Goal: Task Accomplishment & Management: Use online tool/utility

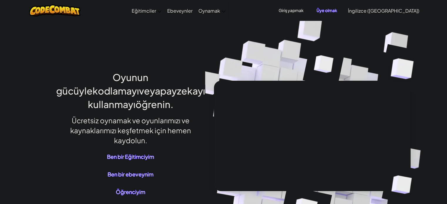
click at [119, 191] on font "Öğrenciyim" at bounding box center [130, 191] width 29 height 7
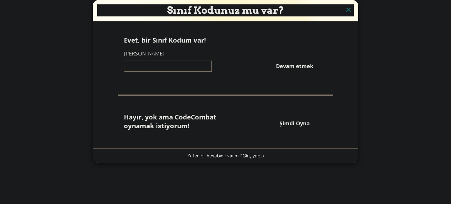
click at [168, 68] on input at bounding box center [168, 66] width 88 height 12
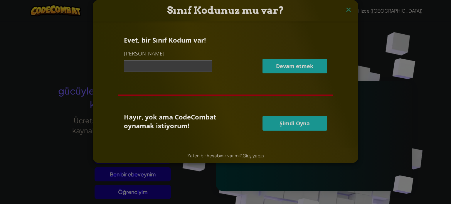
click at [293, 126] on font "Şimdi Oyna" at bounding box center [295, 123] width 30 height 7
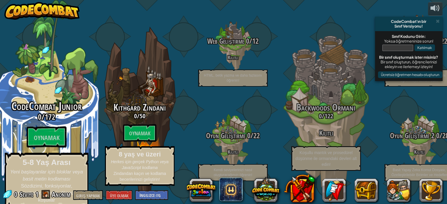
click at [71, 129] on div "CodeCombat Junior 0 / 172 Oynamak 5-8 Yaş Arası Yeni başlayanlar için bloklar v…" at bounding box center [47, 153] width 112 height 107
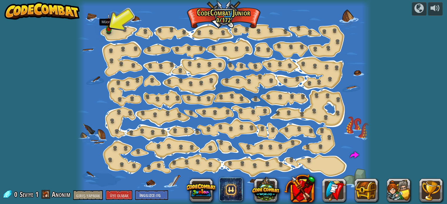
click at [105, 27] on img at bounding box center [108, 22] width 7 height 16
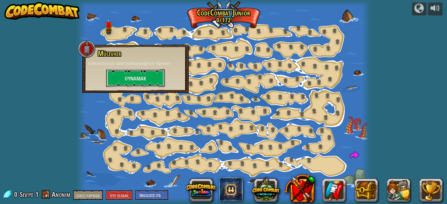
click at [138, 74] on button "Oynamak" at bounding box center [135, 78] width 59 height 18
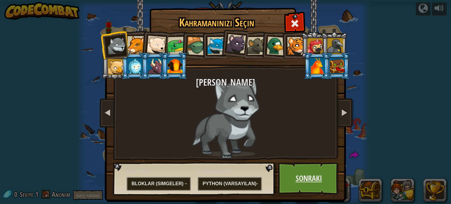
click at [296, 182] on font "Sonraki" at bounding box center [309, 178] width 26 height 11
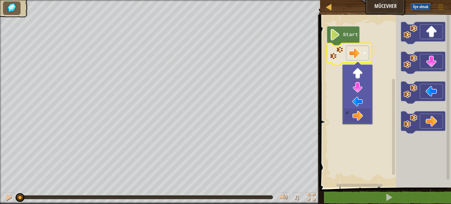
drag, startPoint x: 429, startPoint y: 66, endPoint x: 384, endPoint y: 75, distance: 45.7
click at [384, 0] on body "[PERSON_NAME] Oyun Menüsü Üye olmak 1 İbranice İbranice İbranice İbranice İbran…" at bounding box center [225, 0] width 451 height 0
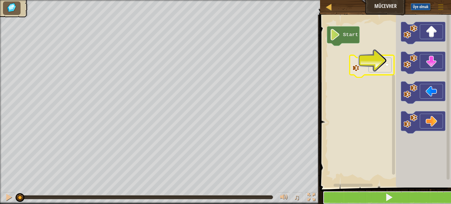
click at [386, 192] on button at bounding box center [389, 198] width 133 height 14
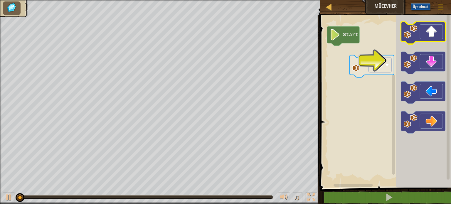
click at [399, 65] on icon "Blockly Çalışma Alanı" at bounding box center [423, 100] width 55 height 176
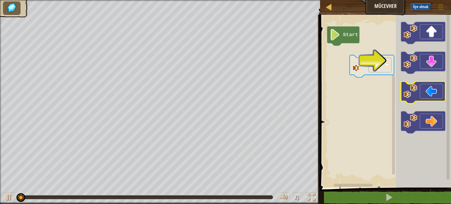
click at [396, 97] on icon "Blockly Çalışma Alanı" at bounding box center [423, 100] width 55 height 176
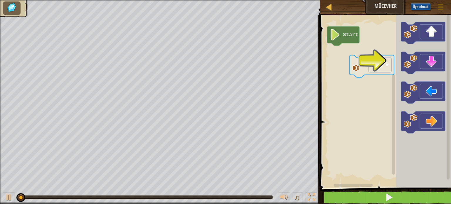
click at [16, 7] on img at bounding box center [12, 7] width 12 height 11
click at [8, 199] on div at bounding box center [9, 197] width 8 height 8
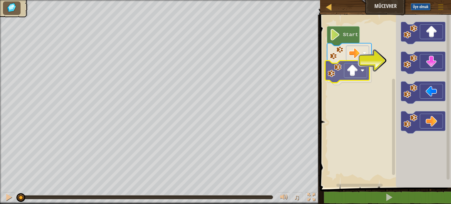
click at [349, 75] on div "Start" at bounding box center [384, 100] width 133 height 176
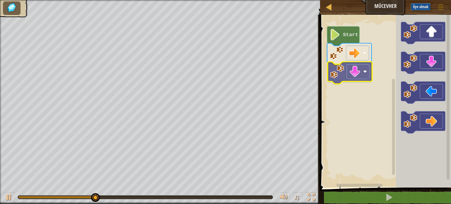
click at [360, 73] on div "Start" at bounding box center [384, 100] width 133 height 176
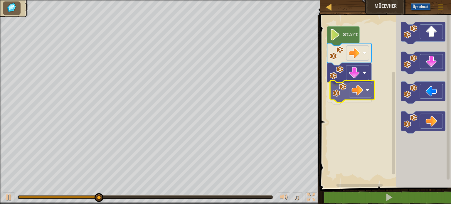
click at [359, 86] on div "Start" at bounding box center [384, 100] width 133 height 176
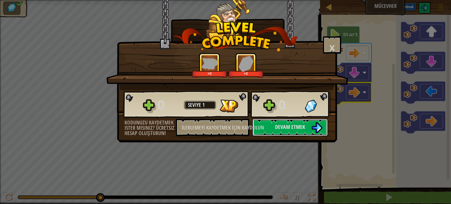
click at [288, 131] on button "Devam etmek" at bounding box center [290, 128] width 76 height 18
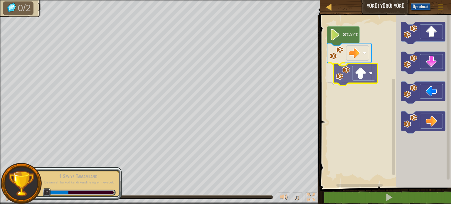
click at [359, 78] on div "Start" at bounding box center [384, 100] width 133 height 176
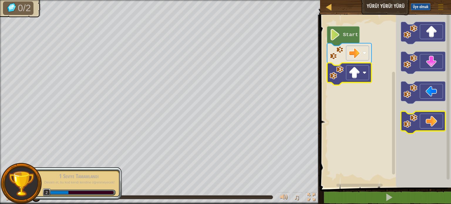
click at [386, 112] on div "Start" at bounding box center [384, 100] width 133 height 176
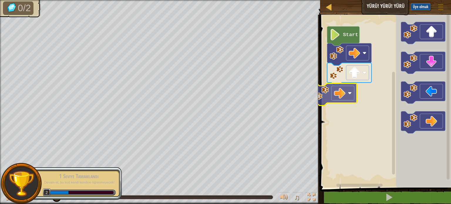
click at [354, 92] on div "Start" at bounding box center [384, 100] width 133 height 176
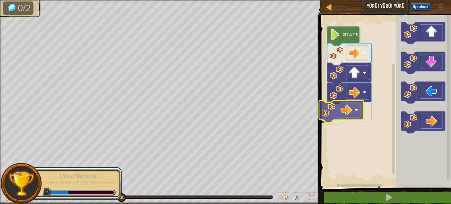
click at [356, 113] on div "Start" at bounding box center [384, 100] width 133 height 176
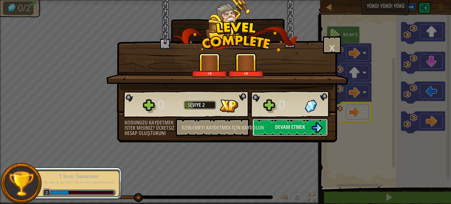
click at [276, 129] on font "Devam etmek" at bounding box center [290, 126] width 30 height 7
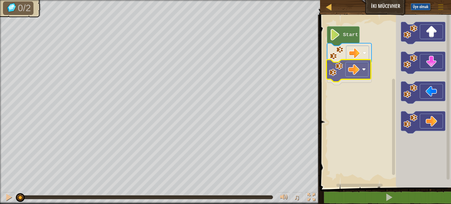
click at [367, 72] on div "Start" at bounding box center [384, 100] width 133 height 176
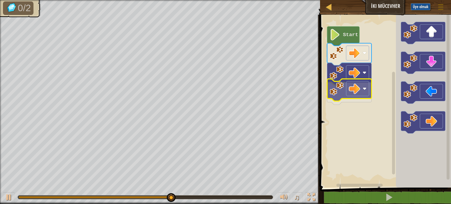
click at [364, 90] on div "Start" at bounding box center [384, 100] width 133 height 176
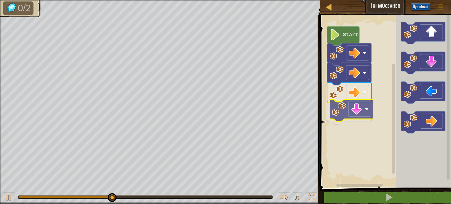
click at [361, 111] on div "Start" at bounding box center [384, 100] width 133 height 176
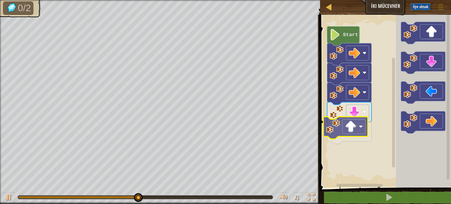
click at [353, 130] on div "Start" at bounding box center [384, 100] width 133 height 176
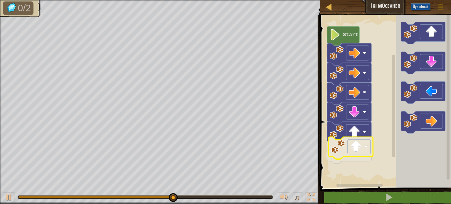
click at [353, 154] on div "Start" at bounding box center [384, 100] width 133 height 176
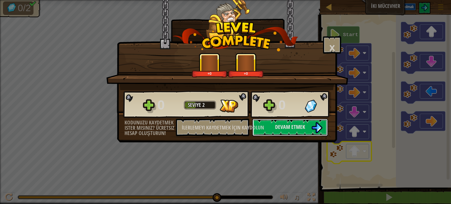
click at [285, 128] on font "Devam etmek" at bounding box center [290, 126] width 30 height 7
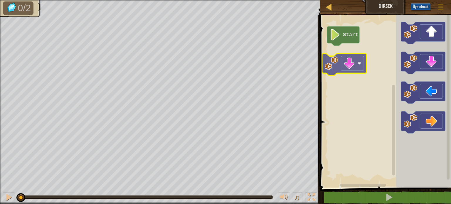
click at [363, 57] on div "Start" at bounding box center [384, 100] width 133 height 176
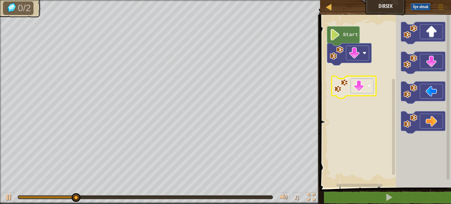
click at [355, 80] on div "Start" at bounding box center [384, 100] width 133 height 176
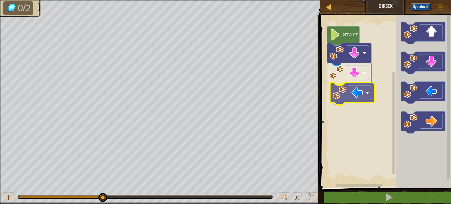
click at [357, 97] on div "Start" at bounding box center [384, 100] width 133 height 176
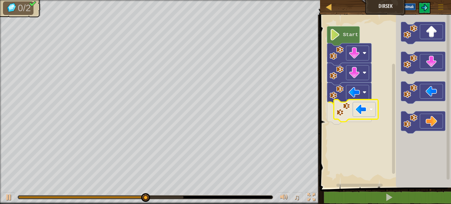
click at [354, 112] on div "Start" at bounding box center [384, 100] width 133 height 176
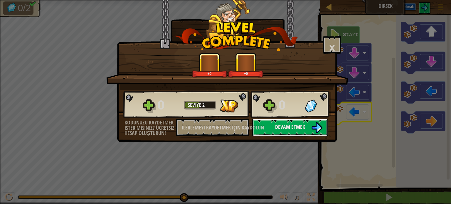
click at [285, 127] on font "Devam etmek" at bounding box center [290, 126] width 30 height 7
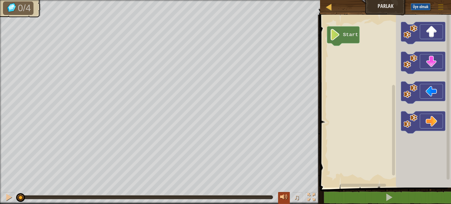
click at [282, 196] on div at bounding box center [284, 197] width 8 height 8
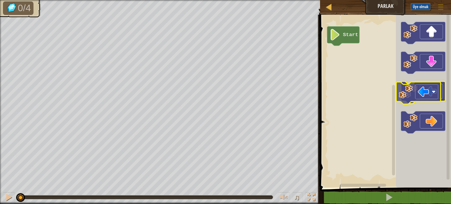
click at [422, 94] on icon "Blockly Çalışma Alanı" at bounding box center [423, 93] width 44 height 22
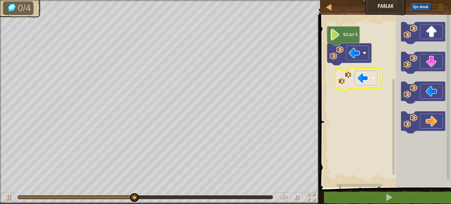
click at [354, 81] on div "Start" at bounding box center [384, 100] width 133 height 176
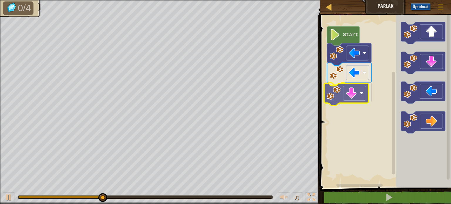
click at [359, 95] on div "Start" at bounding box center [384, 100] width 133 height 176
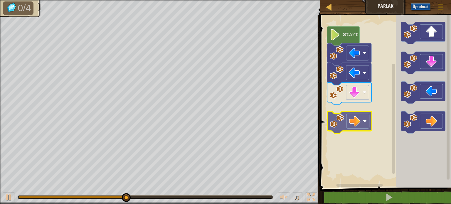
click at [359, 116] on div "Start" at bounding box center [384, 100] width 133 height 176
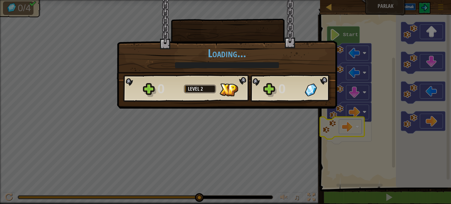
click at [350, 1] on body "Harita Parlak Oyun Menüsü Üye olmak 1 İbranice İbranice İbranice İbranice İbran…" at bounding box center [225, 0] width 451 height 1
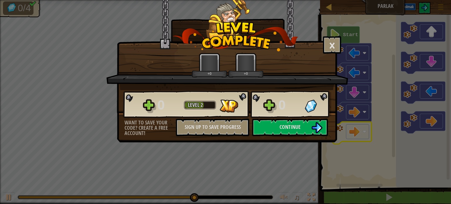
click at [268, 150] on div "× How fun was this level? +0 +0 Reticulating Splines... 0 Level 2 0 Want to sav…" at bounding box center [225, 102] width 451 height 204
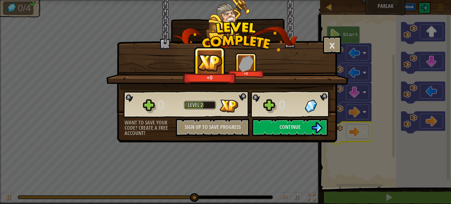
click at [284, 151] on div "× How fun was this level? +0 +0 Reticulating Splines... 0 Level 2 0 Want to sav…" at bounding box center [225, 102] width 451 height 204
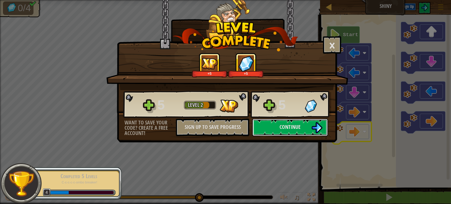
click at [289, 128] on span "Continue" at bounding box center [290, 126] width 21 height 7
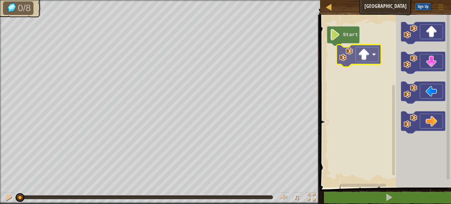
click at [365, 60] on div "Start" at bounding box center [384, 100] width 133 height 176
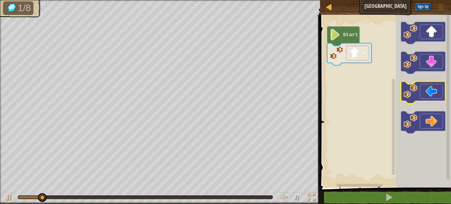
click at [388, 90] on div "Start" at bounding box center [384, 100] width 133 height 176
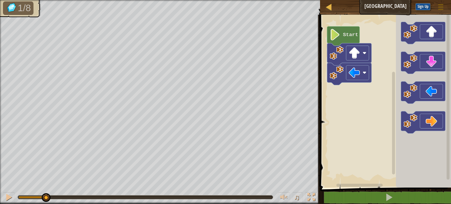
click at [348, 86] on rect "Blockly Workspace" at bounding box center [384, 100] width 133 height 176
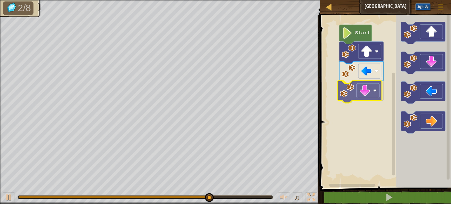
click at [356, 92] on div "Start" at bounding box center [384, 100] width 133 height 176
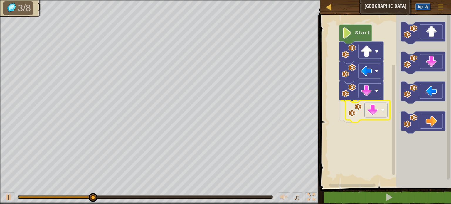
click at [371, 110] on div "Start" at bounding box center [384, 100] width 133 height 176
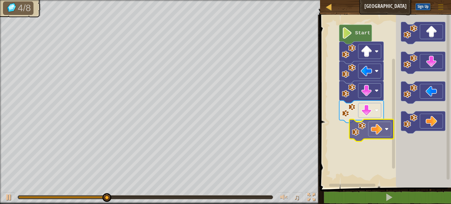
click at [376, 124] on div "Start" at bounding box center [384, 100] width 133 height 176
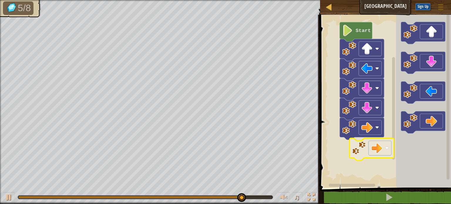
click at [368, 148] on div "Start" at bounding box center [384, 100] width 133 height 176
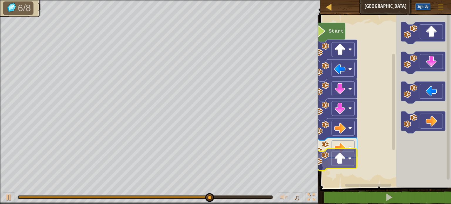
click at [349, 164] on div "Start" at bounding box center [384, 100] width 133 height 176
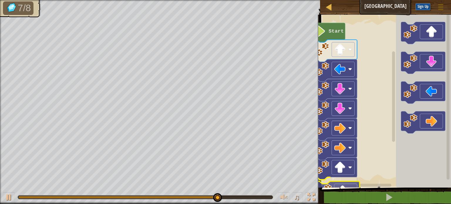
click at [331, 193] on div "1 ההההההההההההההההההההההההההההההההההההההההההההההההההההההההההההההההההההההההההההה…" at bounding box center [384, 121] width 133 height 207
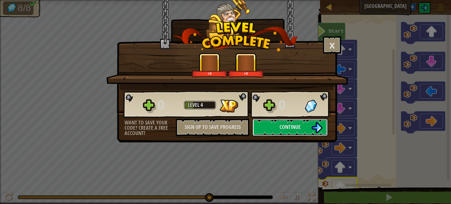
click at [285, 124] on span "Continue" at bounding box center [290, 126] width 21 height 7
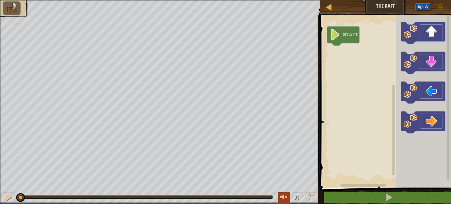
click at [283, 198] on div at bounding box center [284, 197] width 8 height 8
click at [294, 199] on span "♫" at bounding box center [297, 197] width 6 height 9
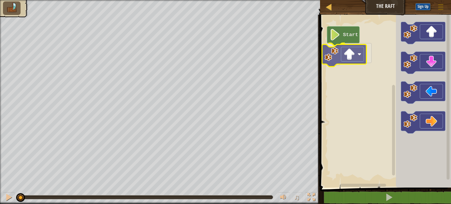
click at [350, 63] on div "Start" at bounding box center [384, 100] width 133 height 176
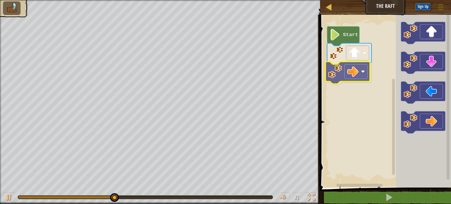
click at [355, 78] on div "Start" at bounding box center [384, 100] width 133 height 176
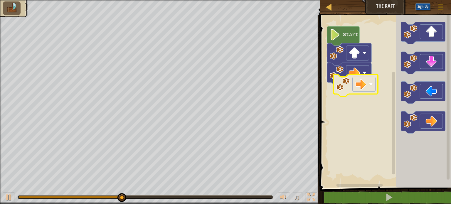
click at [359, 92] on div "Start" at bounding box center [384, 100] width 133 height 176
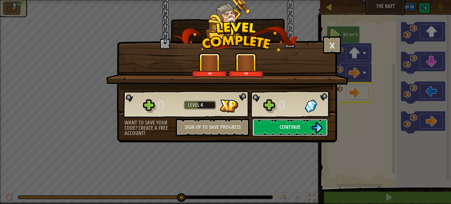
click at [278, 127] on button "Continue" at bounding box center [290, 128] width 76 height 18
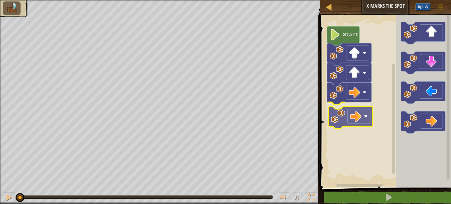
click at [350, 118] on div "Start" at bounding box center [384, 100] width 133 height 176
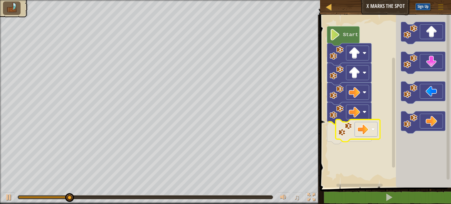
click at [352, 134] on div "Start" at bounding box center [384, 100] width 133 height 176
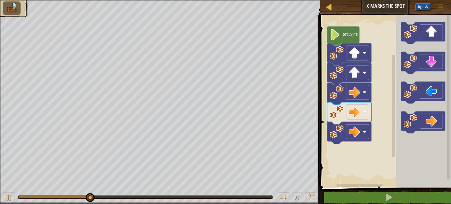
click at [355, 149] on div "Start" at bounding box center [384, 100] width 133 height 176
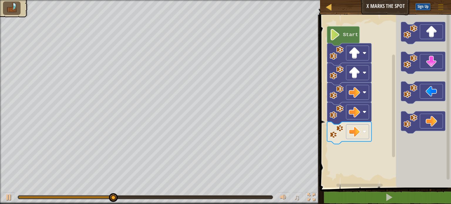
click at [359, 155] on div "Start" at bounding box center [384, 100] width 133 height 176
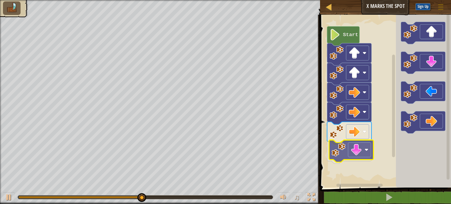
click at [346, 152] on div "Start" at bounding box center [384, 100] width 133 height 176
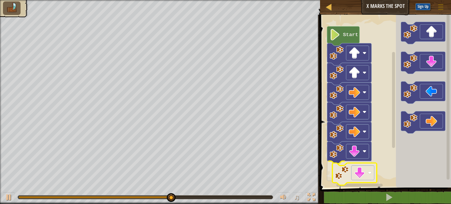
click at [367, 172] on div "Start" at bounding box center [384, 100] width 133 height 176
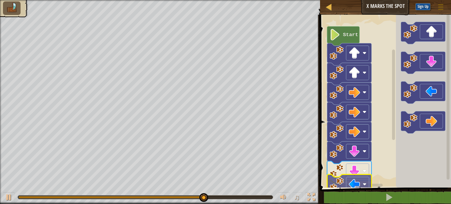
click at [357, 188] on div "1 2 3 4 go ( 'up' , 1 ) go ( 'up' , 1 ) go ( 'right' , 1 ) הההההההההההההההההההה…" at bounding box center [384, 123] width 133 height 211
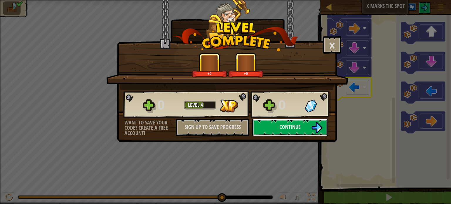
click at [283, 129] on span "Continue" at bounding box center [290, 126] width 21 height 7
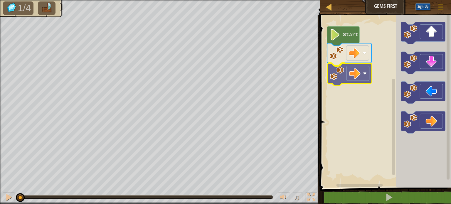
click at [354, 73] on div "Start" at bounding box center [384, 100] width 133 height 176
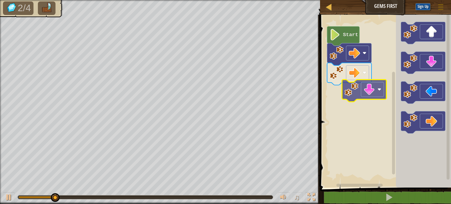
click at [365, 97] on div "Start" at bounding box center [384, 100] width 133 height 176
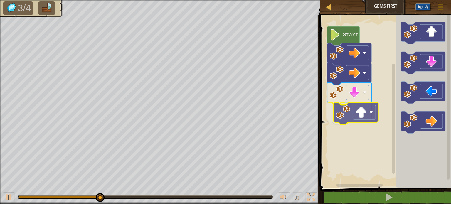
click at [364, 120] on div "Start" at bounding box center [384, 100] width 133 height 176
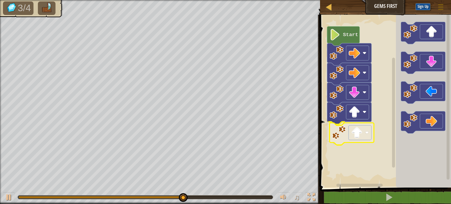
click at [348, 134] on div "Start" at bounding box center [384, 100] width 133 height 176
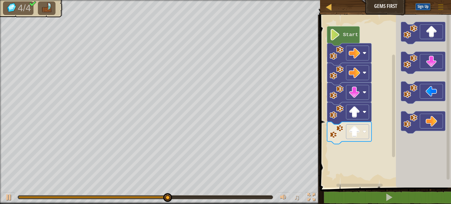
click at [361, 132] on div "Start" at bounding box center [384, 100] width 133 height 176
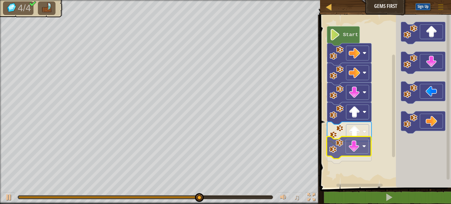
click at [349, 156] on div "Start" at bounding box center [384, 100] width 133 height 176
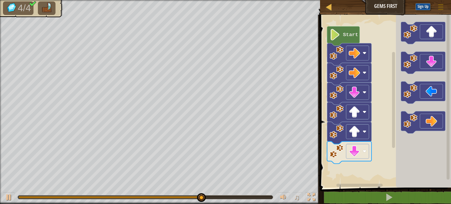
click at [355, 168] on div "Start" at bounding box center [384, 100] width 133 height 176
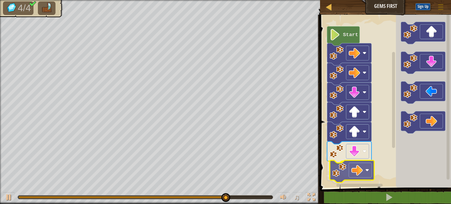
click at [354, 171] on div "Start" at bounding box center [384, 100] width 133 height 176
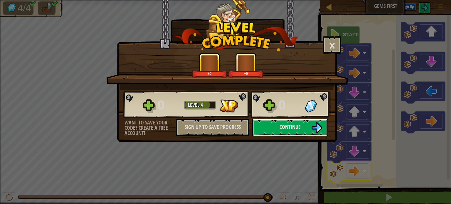
click at [289, 131] on button "Continue" at bounding box center [290, 128] width 76 height 18
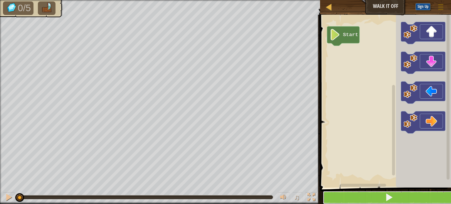
click at [406, 198] on button at bounding box center [389, 198] width 133 height 14
click at [406, 197] on button at bounding box center [389, 198] width 133 height 14
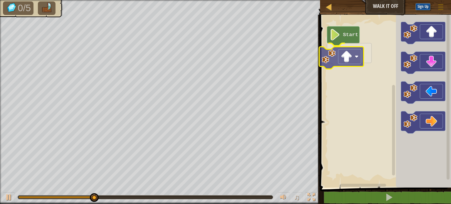
click at [345, 60] on div "Start" at bounding box center [384, 100] width 133 height 176
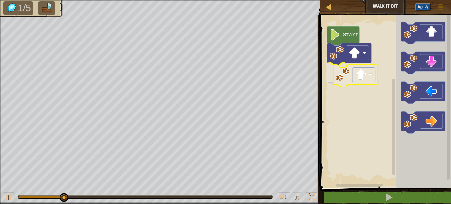
click at [357, 77] on div "Start" at bounding box center [384, 100] width 133 height 176
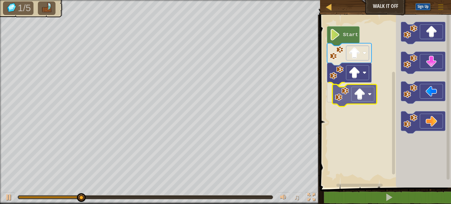
click at [358, 98] on div "Start" at bounding box center [384, 100] width 133 height 176
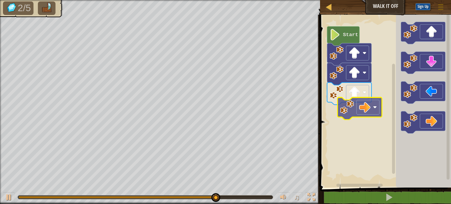
click at [349, 119] on div "Start" at bounding box center [384, 100] width 133 height 176
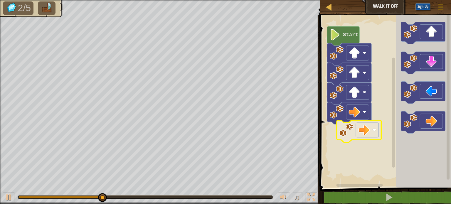
click at [373, 139] on div "Start" at bounding box center [384, 100] width 133 height 176
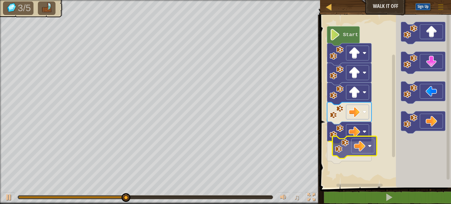
click at [364, 152] on div "Start" at bounding box center [384, 100] width 133 height 176
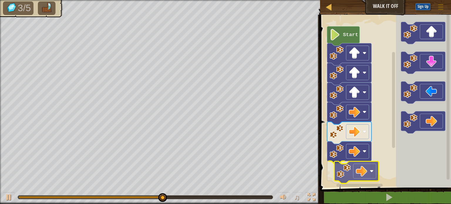
click at [371, 177] on div "Start" at bounding box center [384, 100] width 133 height 176
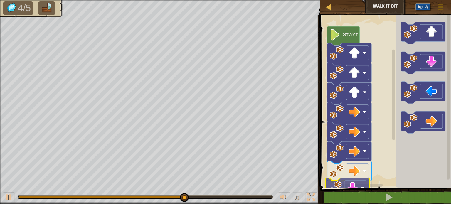
click at [358, 192] on div "1 ההההההההההההההההההההההההההההההההההההההההההההההההההההההההההההההההההההההההההההה…" at bounding box center [384, 121] width 133 height 207
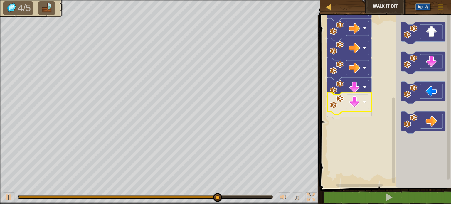
click at [359, 101] on div "Start" at bounding box center [384, 100] width 133 height 176
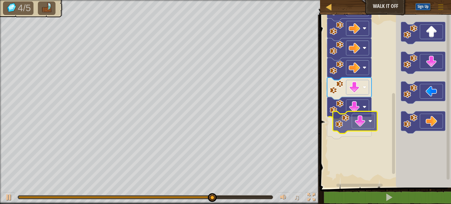
click at [366, 124] on div "Start" at bounding box center [384, 100] width 133 height 176
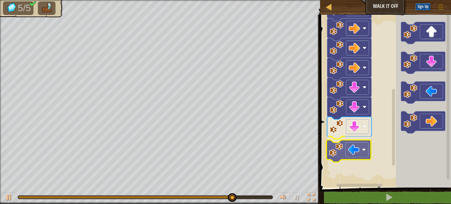
click at [359, 150] on div "Start" at bounding box center [384, 100] width 133 height 176
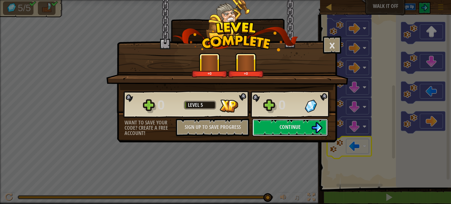
click at [285, 124] on span "Continue" at bounding box center [290, 126] width 21 height 7
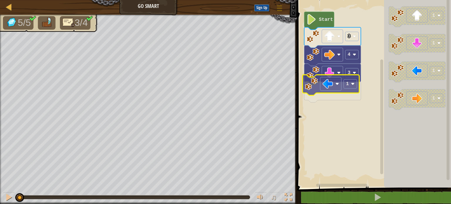
click at [331, 84] on div "3 1 4 3 Start 1 1 1 1 1" at bounding box center [373, 92] width 156 height 191
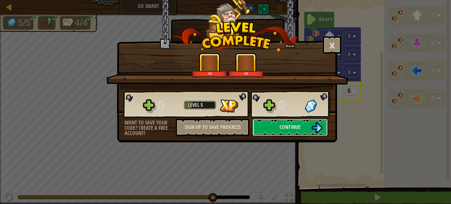
click at [276, 129] on button "Continue" at bounding box center [290, 128] width 76 height 18
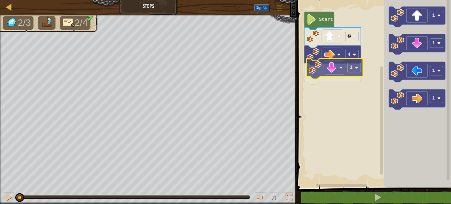
click at [338, 73] on div "4 1 3 Start 1 1 1 1 1" at bounding box center [373, 92] width 156 height 191
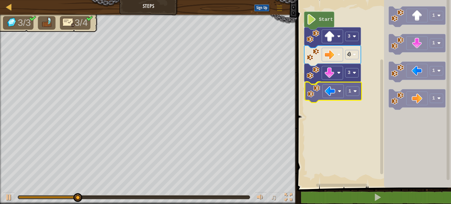
click at [328, 94] on div "Start 3 4 3 1 1 1 1 1 1" at bounding box center [373, 92] width 156 height 191
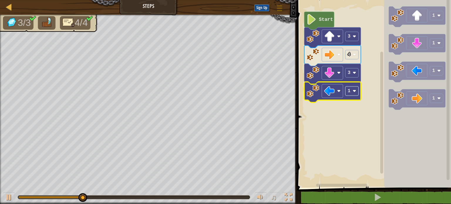
click at [351, 91] on rect "Blockly Workspace" at bounding box center [351, 91] width 13 height 9
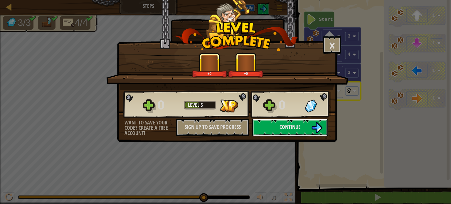
click at [288, 129] on span "Continue" at bounding box center [290, 126] width 21 height 7
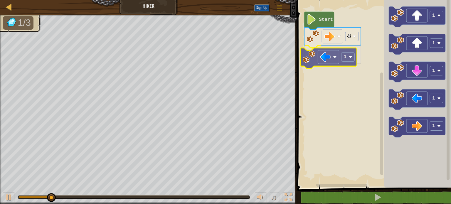
click at [337, 60] on div "Start 4 1 1 1 1 1 1 1" at bounding box center [373, 92] width 156 height 191
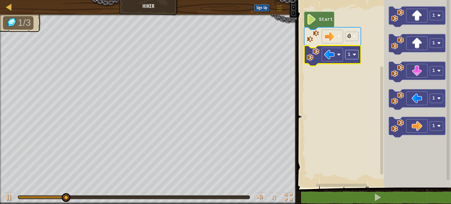
click at [356, 57] on rect "Blockly Workspace" at bounding box center [351, 54] width 13 height 9
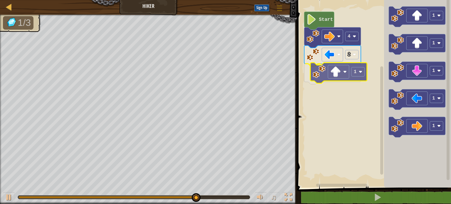
click at [335, 70] on div "Start 4 2 1 1 1 1 1 1 1" at bounding box center [373, 92] width 156 height 191
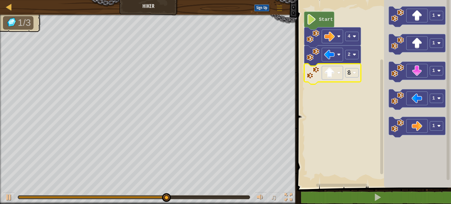
click at [359, 77] on icon "Blockly Workspace" at bounding box center [332, 74] width 57 height 21
click at [356, 75] on rect "Blockly Workspace" at bounding box center [351, 72] width 13 height 9
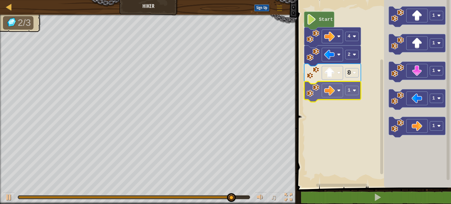
click at [336, 94] on div "Start 4 2 3 1 1 1 1 1 1 1" at bounding box center [373, 92] width 156 height 191
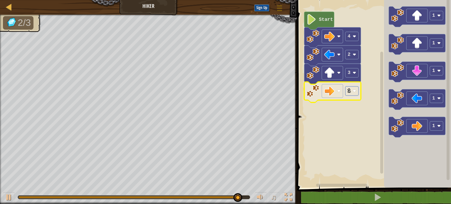
click at [352, 90] on rect "Blockly Workspace" at bounding box center [351, 91] width 13 height 9
click at [348, 105] on rect "Blockly Workspace" at bounding box center [373, 92] width 156 height 191
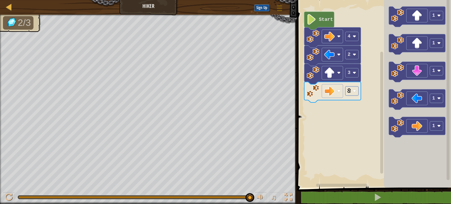
click at [350, 92] on rect "Blockly Workspace" at bounding box center [351, 91] width 13 height 9
click at [349, 91] on text "2" at bounding box center [349, 90] width 3 height 5
click at [350, 94] on rect "Blockly Workspace" at bounding box center [351, 91] width 13 height 9
click at [351, 93] on rect "Blockly Workspace" at bounding box center [351, 91] width 13 height 9
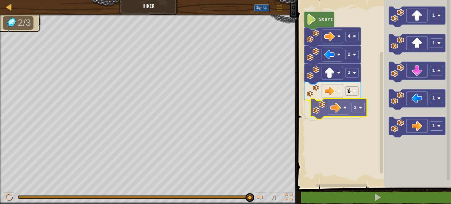
click at [335, 114] on div "Start 4 2 3 1 1 1 1 1 1 1 1" at bounding box center [373, 92] width 156 height 191
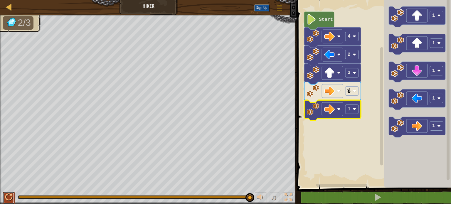
click at [6, 197] on div at bounding box center [9, 197] width 8 height 8
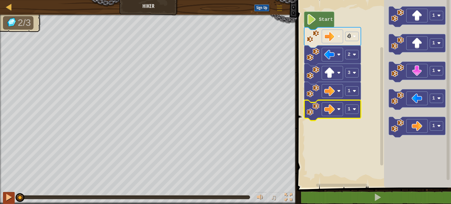
drag, startPoint x: 247, startPoint y: 198, endPoint x: 7, endPoint y: 198, distance: 239.3
click at [7, 198] on div "♫" at bounding box center [148, 196] width 297 height 18
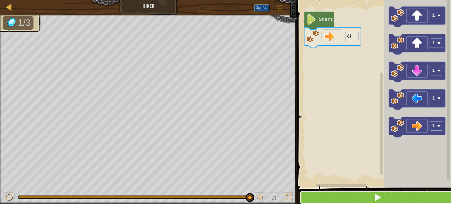
click at [365, 201] on button at bounding box center [378, 198] width 156 height 14
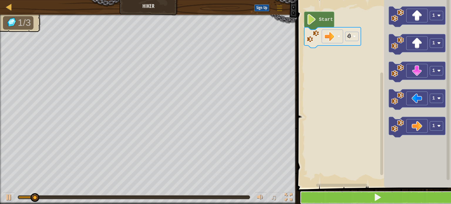
click at [365, 201] on button at bounding box center [378, 198] width 156 height 14
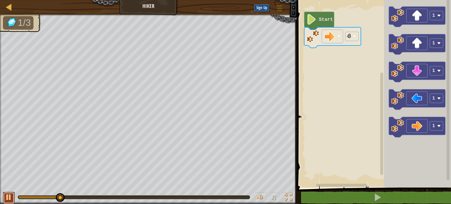
click at [9, 198] on div at bounding box center [9, 197] width 8 height 8
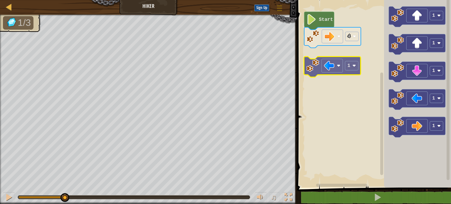
click at [334, 69] on div "Start 4 1 1 1 1 1 1" at bounding box center [373, 92] width 156 height 191
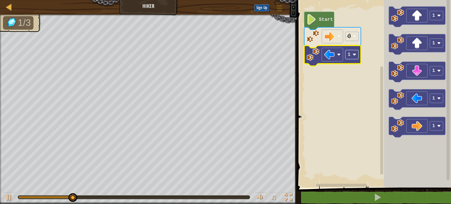
click at [353, 58] on rect "Blockly Workspace" at bounding box center [351, 54] width 13 height 9
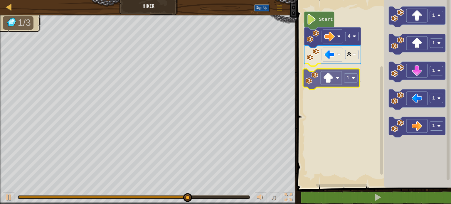
click at [331, 81] on div "Start 4 2 1 1 1 1 1 1 1" at bounding box center [373, 92] width 156 height 191
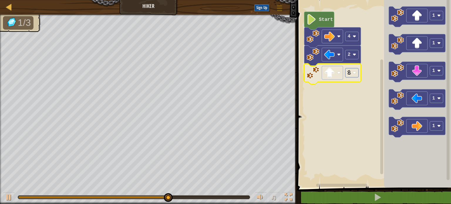
click at [350, 76] on rect "Blockly Workspace" at bounding box center [351, 72] width 13 height 9
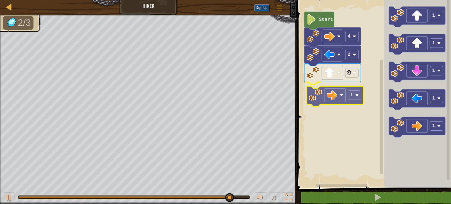
click at [334, 97] on div "Start 4 2 3 1 1 1 1 1 1 1" at bounding box center [373, 92] width 156 height 191
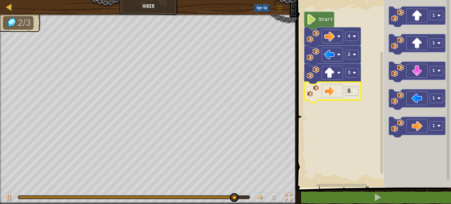
click at [357, 96] on icon "Blockly Workspace" at bounding box center [332, 92] width 57 height 21
click at [355, 95] on rect "Blockly Workspace" at bounding box center [351, 91] width 13 height 9
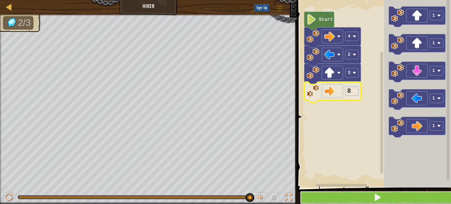
click at [363, 202] on button at bounding box center [378, 198] width 156 height 14
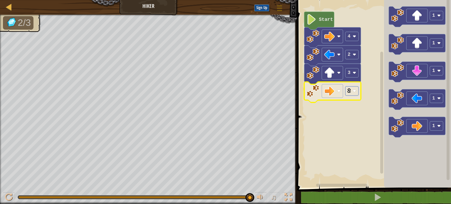
click at [350, 90] on rect "Blockly Workspace" at bounding box center [351, 91] width 13 height 9
click at [350, 76] on rect "Blockly Workspace" at bounding box center [351, 72] width 13 height 9
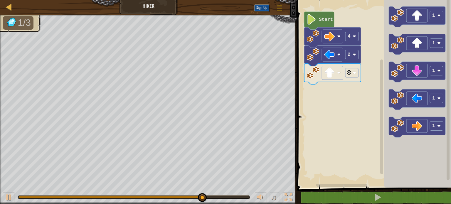
click at [351, 41] on icon "Blockly Workspace" at bounding box center [332, 37] width 57 height 21
click at [351, 39] on rect "Blockly Workspace" at bounding box center [351, 36] width 13 height 9
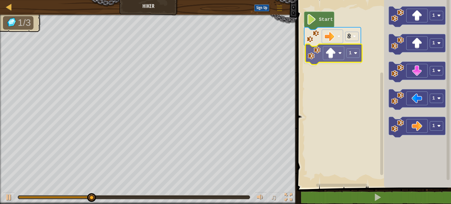
click at [336, 60] on div "Start 2 1 1 1 1 1 1 1" at bounding box center [373, 92] width 156 height 191
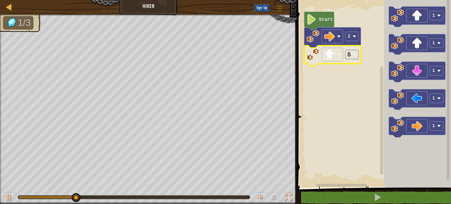
click at [352, 55] on rect "Blockly Workspace" at bounding box center [351, 54] width 13 height 9
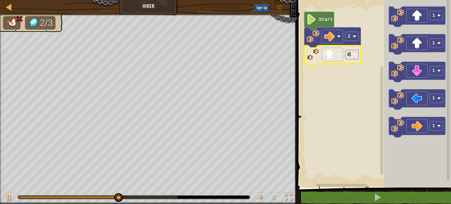
click at [349, 56] on text "4" at bounding box center [349, 54] width 3 height 5
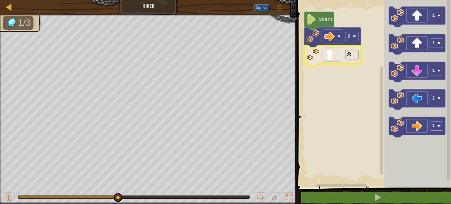
click at [350, 57] on text "2" at bounding box center [349, 54] width 3 height 5
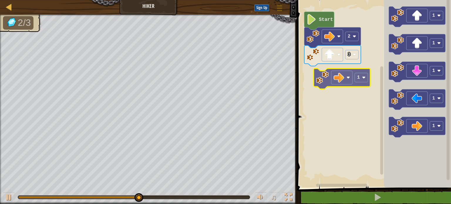
click at [330, 77] on div "Start 2 3 1 1 1 1 1 1" at bounding box center [373, 92] width 156 height 191
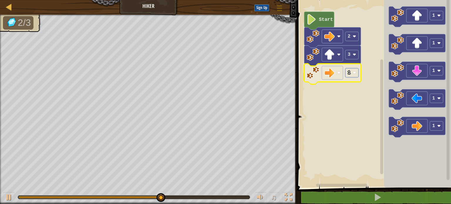
click at [356, 74] on rect "Blockly Workspace" at bounding box center [351, 72] width 13 height 9
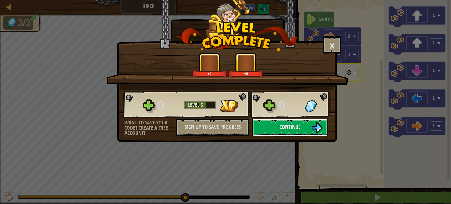
click at [278, 125] on button "Continue" at bounding box center [290, 128] width 76 height 18
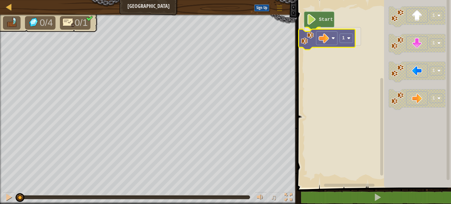
click at [330, 40] on div "Start 1 1 1 1 1 1" at bounding box center [373, 92] width 156 height 191
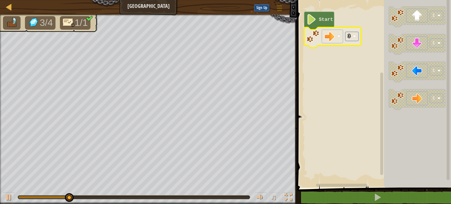
click at [349, 41] on rect "Blockly Workspace" at bounding box center [351, 36] width 13 height 9
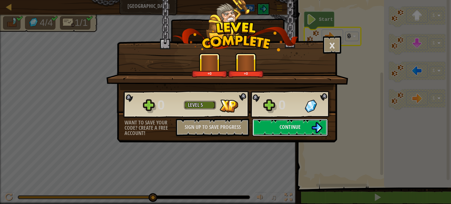
click at [281, 131] on button "Continue" at bounding box center [290, 128] width 76 height 18
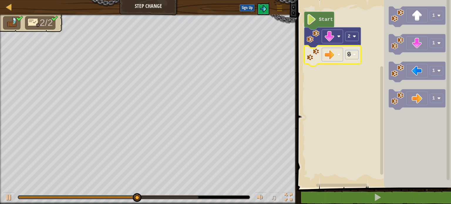
click at [41, 25] on span "2/2" at bounding box center [46, 22] width 13 height 11
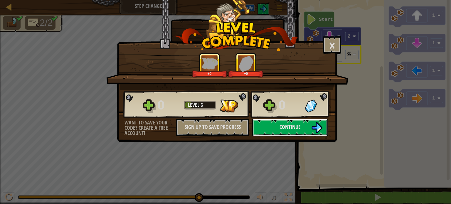
click at [270, 127] on button "Continue" at bounding box center [290, 128] width 76 height 18
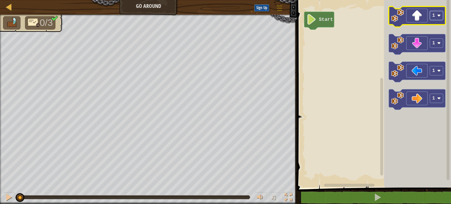
click at [436, 16] on rect "Blockly Workspace" at bounding box center [436, 15] width 13 height 9
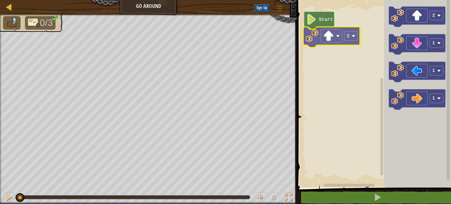
click at [337, 35] on div "Start 2 2 1 1 1 2" at bounding box center [373, 92] width 156 height 191
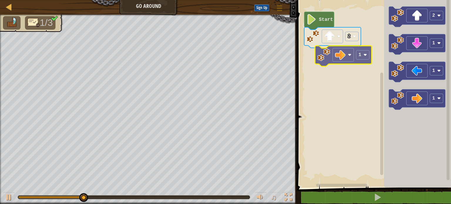
click at [337, 53] on div "Start 2 2 1 1 1 1" at bounding box center [373, 92] width 156 height 191
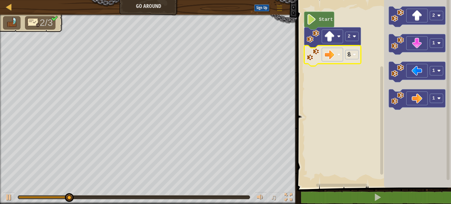
click at [364, 57] on rect "Blockly Workspace" at bounding box center [373, 92] width 156 height 191
click at [356, 56] on rect "Blockly Workspace" at bounding box center [351, 54] width 13 height 9
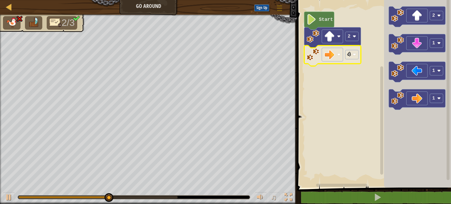
click at [354, 60] on icon "Blockly Workspace" at bounding box center [332, 56] width 57 height 21
click at [354, 57] on rect "Blockly Workspace" at bounding box center [351, 54] width 13 height 9
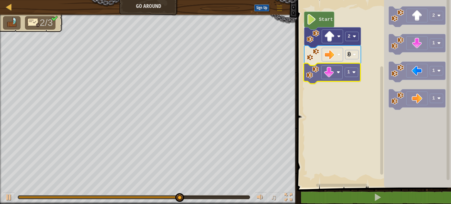
click at [339, 73] on div "Start 2 3 1 2 1 1 1 1" at bounding box center [373, 92] width 156 height 191
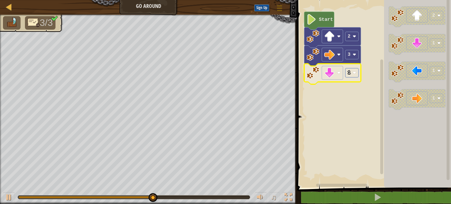
click at [352, 72] on rect "Blockly Workspace" at bounding box center [351, 72] width 13 height 9
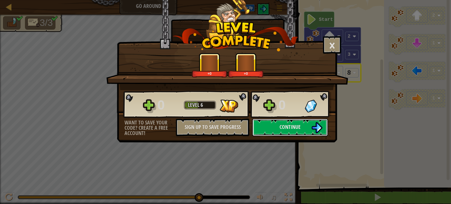
click at [296, 128] on span "Continue" at bounding box center [290, 126] width 21 height 7
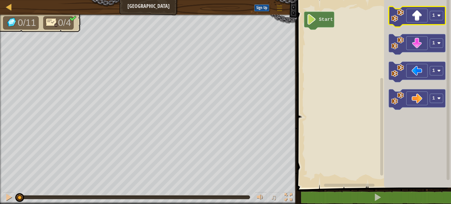
click at [440, 21] on icon "Blockly Workspace" at bounding box center [417, 16] width 57 height 21
click at [434, 14] on text "1" at bounding box center [433, 15] width 3 height 5
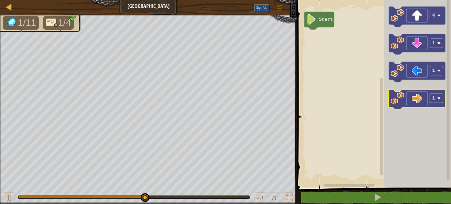
click at [437, 96] on rect "Blockly Workspace" at bounding box center [436, 98] width 13 height 9
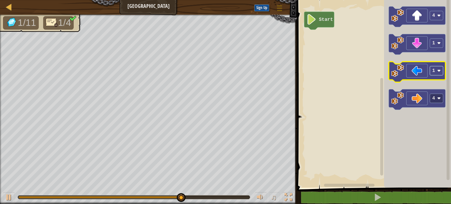
click at [436, 72] on rect "Blockly Workspace" at bounding box center [436, 70] width 13 height 9
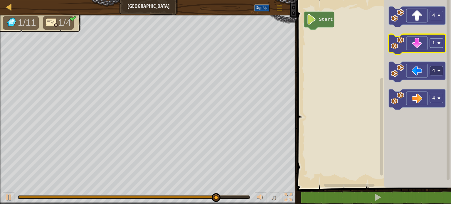
click at [434, 46] on rect "Blockly Workspace" at bounding box center [436, 43] width 13 height 9
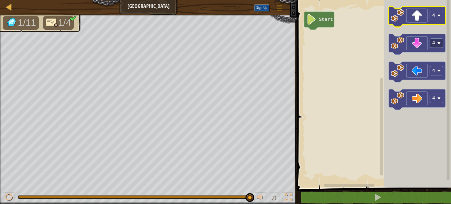
click at [416, 18] on icon "Blockly Workspace" at bounding box center [417, 16] width 57 height 21
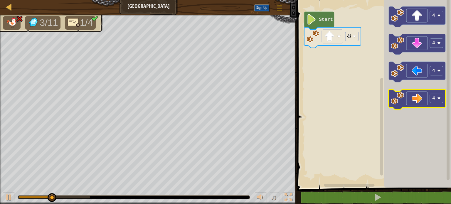
click at [424, 99] on icon "Blockly Workspace" at bounding box center [417, 99] width 57 height 21
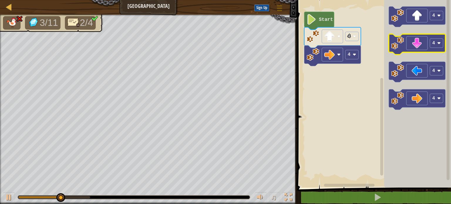
click at [418, 47] on icon "Blockly Workspace" at bounding box center [417, 44] width 57 height 21
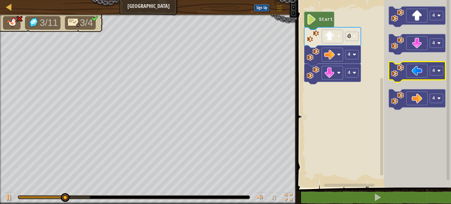
click at [420, 73] on icon "Blockly Workspace" at bounding box center [417, 72] width 57 height 21
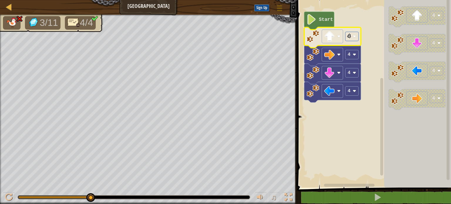
click at [349, 39] on text "4" at bounding box center [349, 36] width 3 height 5
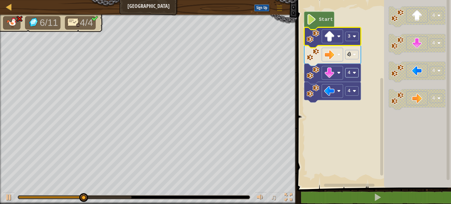
click at [348, 74] on text "4" at bounding box center [349, 72] width 3 height 5
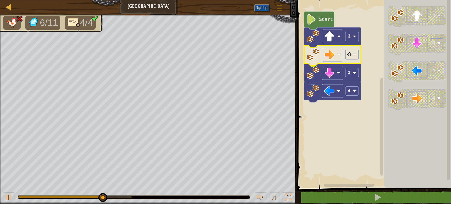
click at [349, 58] on rect "Blockly Workspace" at bounding box center [351, 54] width 13 height 9
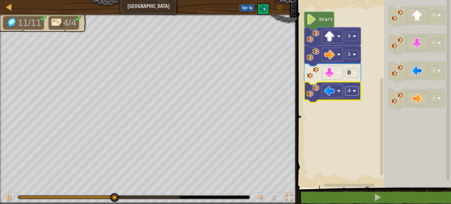
click at [351, 92] on rect "Blockly Workspace" at bounding box center [351, 91] width 13 height 9
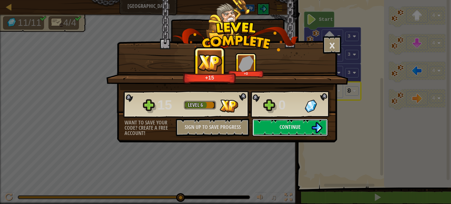
click at [273, 129] on button "Continue" at bounding box center [290, 128] width 76 height 18
